Goal: Transaction & Acquisition: Purchase product/service

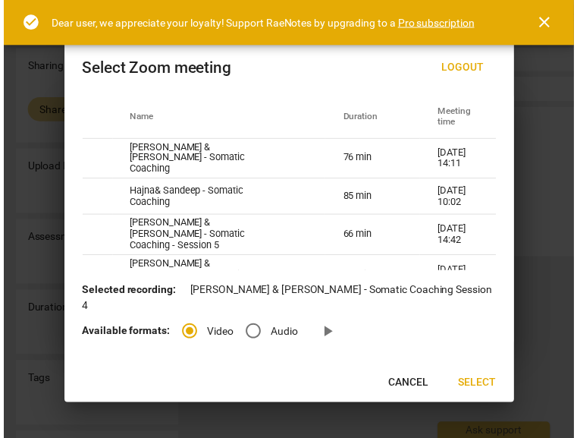
scroll to position [121, 0]
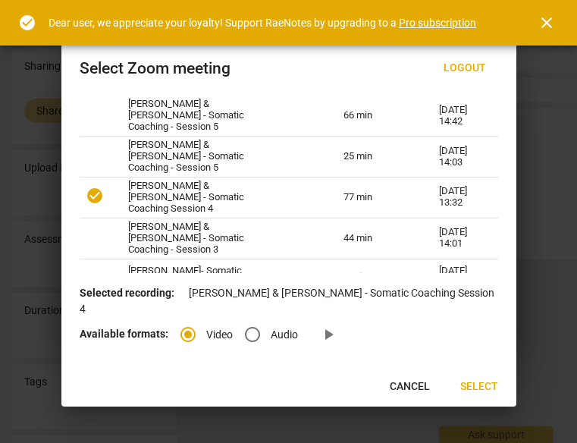
click at [476, 384] on span "Select" at bounding box center [479, 386] width 38 height 15
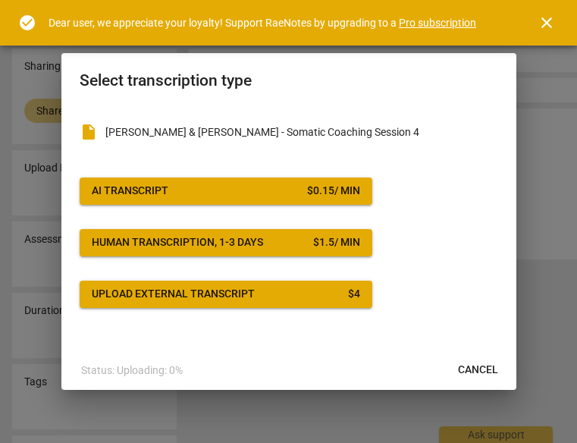
click at [464, 368] on span "Cancel" at bounding box center [478, 369] width 40 height 15
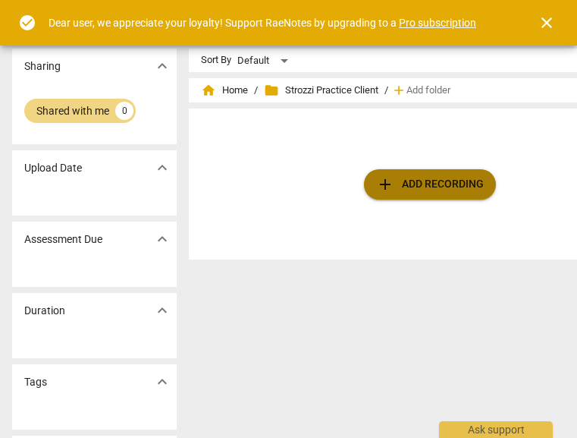
click at [422, 187] on span "add Add recording" at bounding box center [430, 184] width 108 height 18
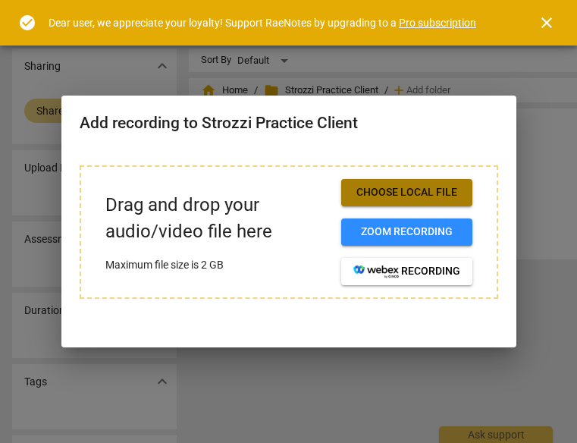
click at [399, 194] on span "Choose local file" at bounding box center [406, 192] width 107 height 15
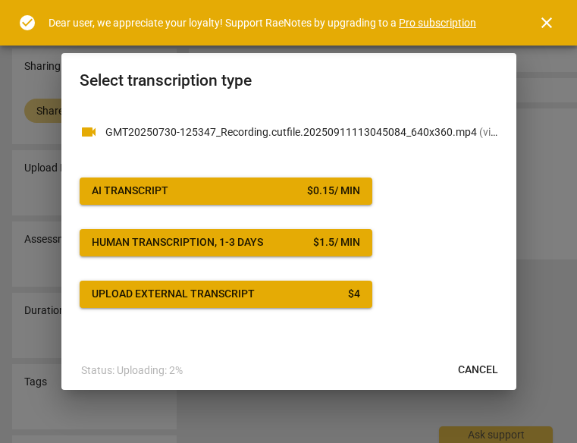
click at [490, 362] on span "Cancel" at bounding box center [478, 369] width 40 height 15
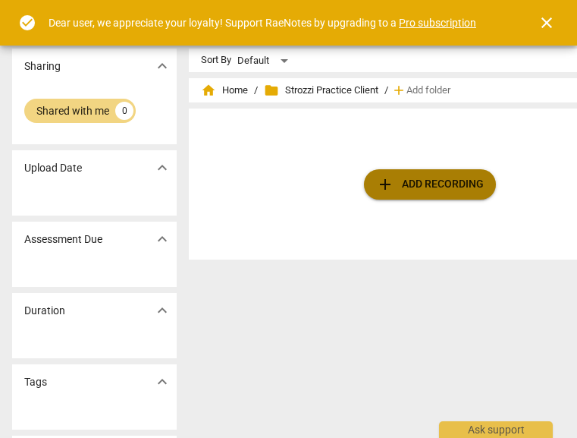
click at [413, 181] on span "add Add recording" at bounding box center [430, 184] width 108 height 18
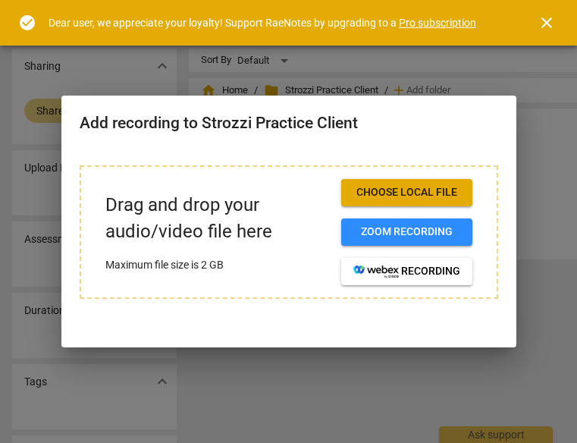
click at [401, 183] on button "Choose local file" at bounding box center [406, 192] width 131 height 27
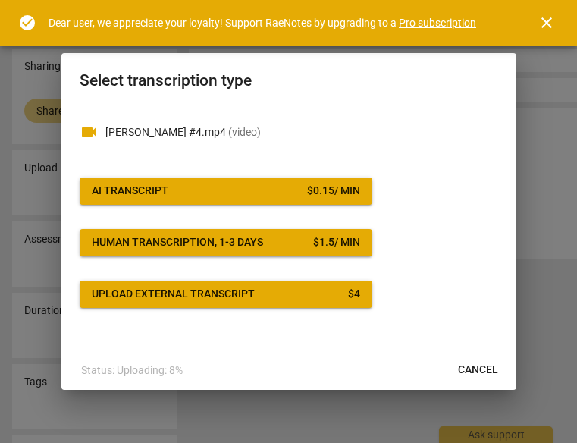
click at [317, 187] on div "$ 0.15 / min" at bounding box center [333, 190] width 53 height 15
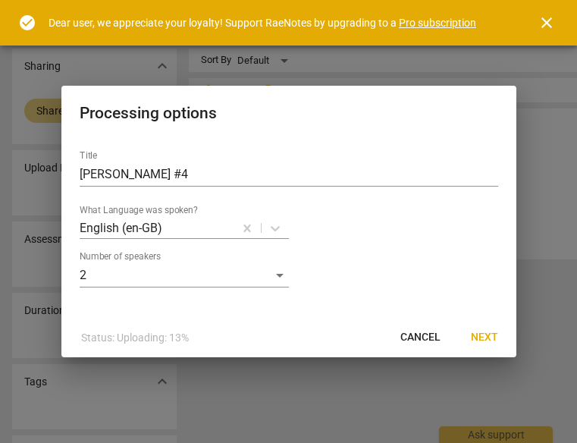
click at [491, 332] on span "Next" at bounding box center [484, 337] width 27 height 15
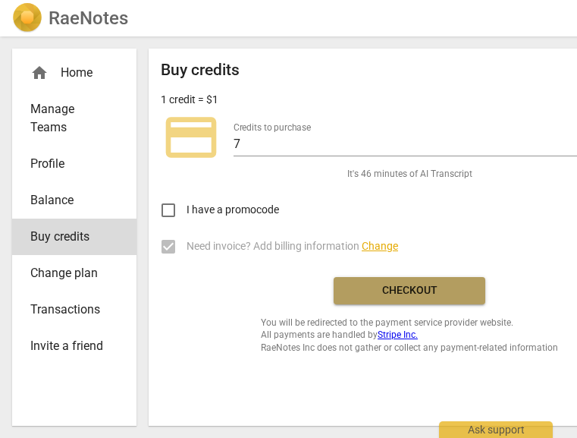
click at [414, 286] on span "Checkout" at bounding box center [409, 290] width 127 height 15
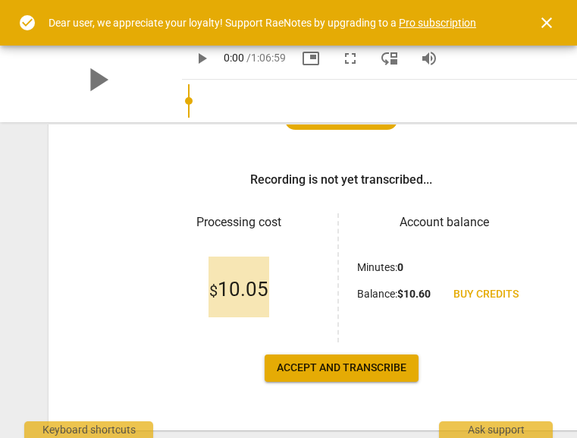
scroll to position [220, 0]
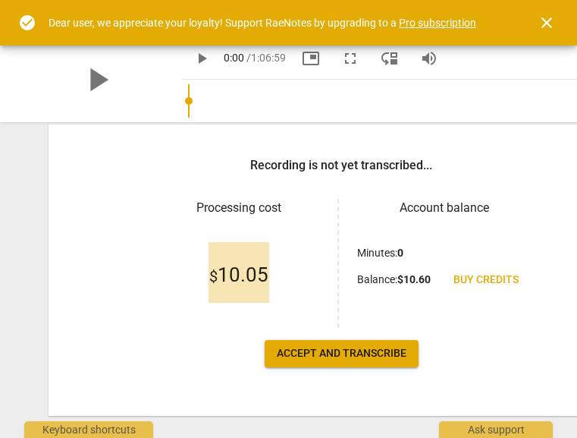
click at [340, 353] on span "Accept and transcribe" at bounding box center [342, 353] width 130 height 15
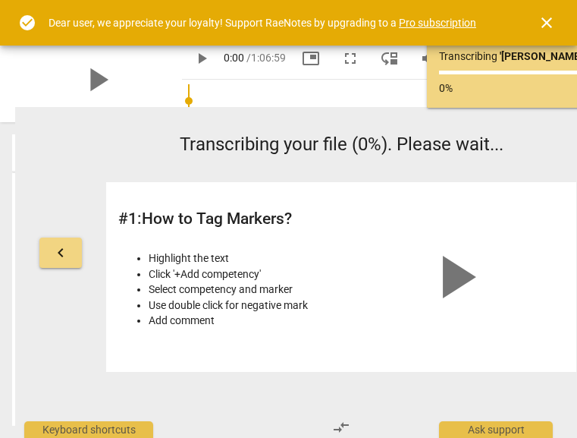
scroll to position [0, 0]
click at [546, 15] on span "close" at bounding box center [547, 23] width 18 height 18
